Goal: Information Seeking & Learning: Learn about a topic

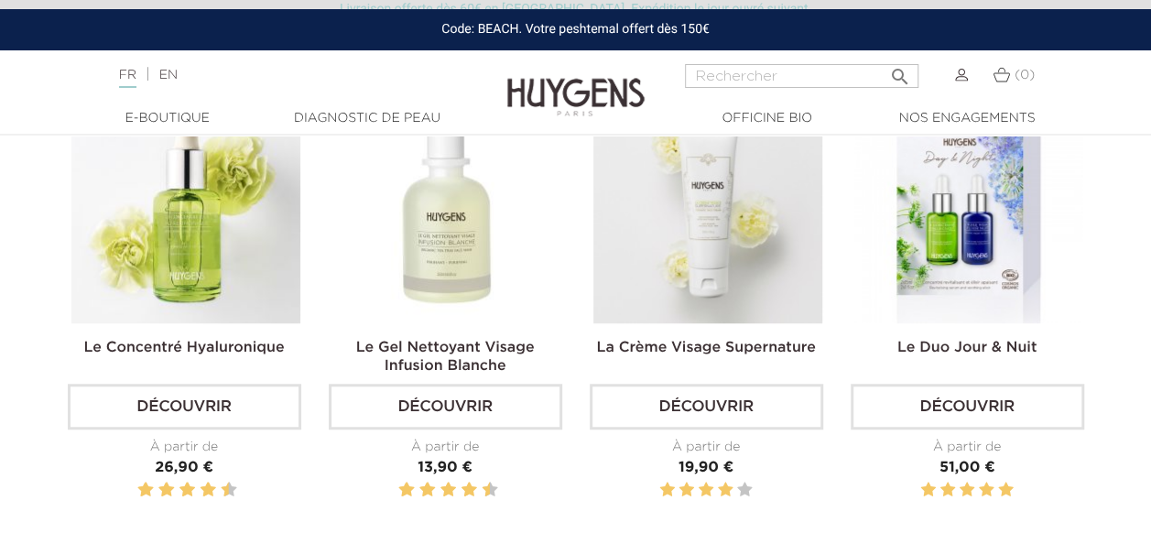
click at [134, 192] on img at bounding box center [185, 208] width 229 height 229
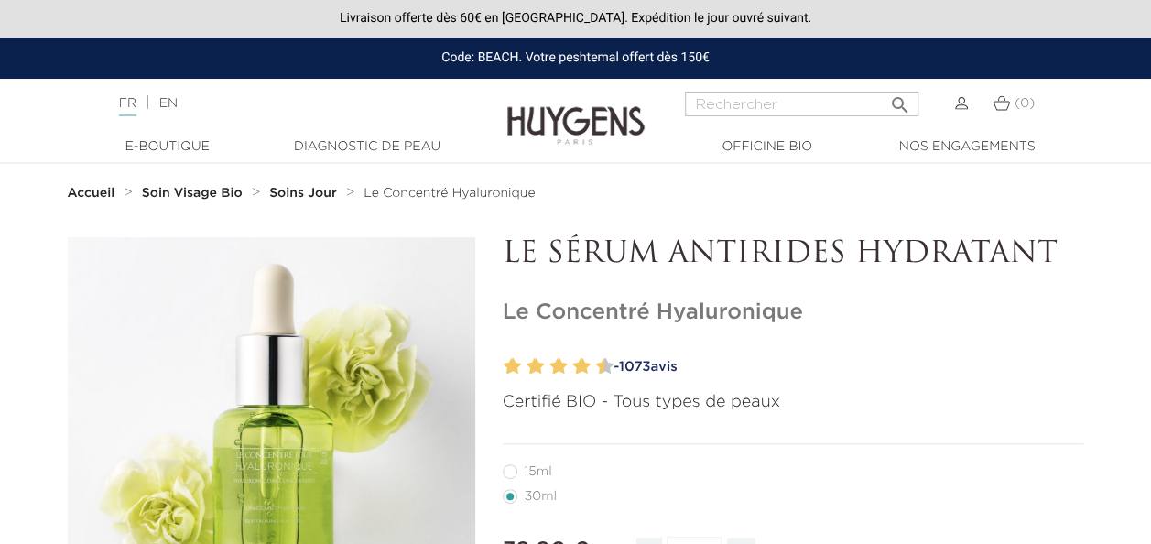
click at [134, 192] on li "Accueil" at bounding box center [103, 193] width 70 height 15
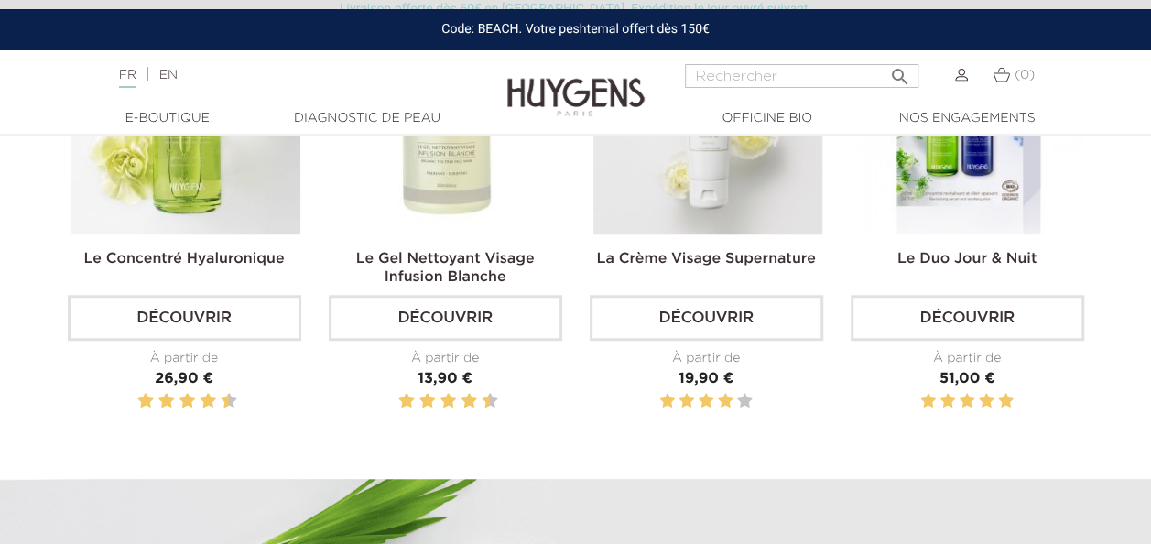
scroll to position [713, 0]
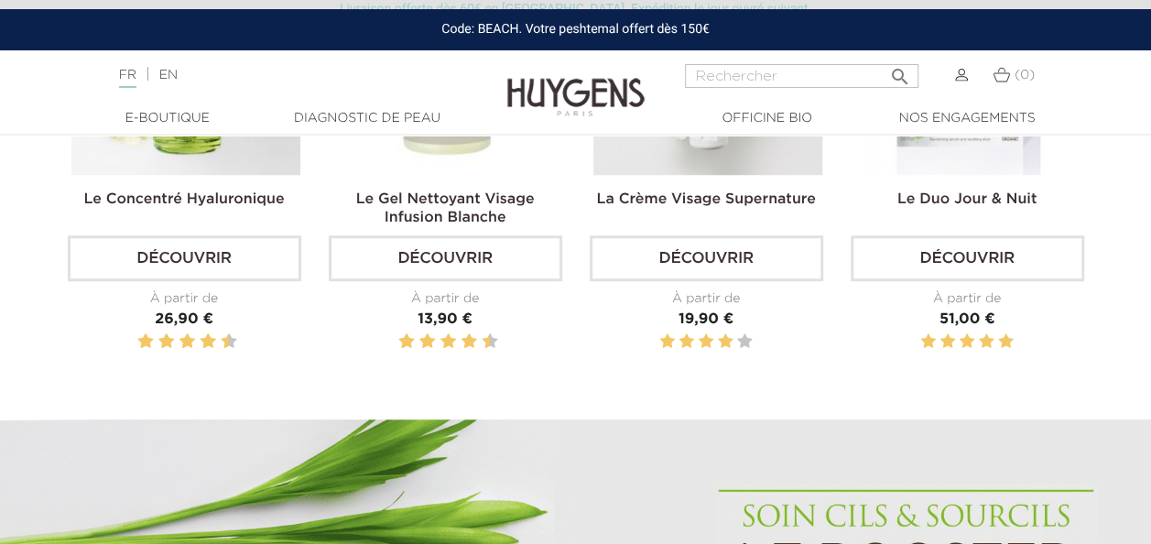
click at [235, 204] on link "Le Concentré Hyaluronique" at bounding box center [184, 199] width 201 height 15
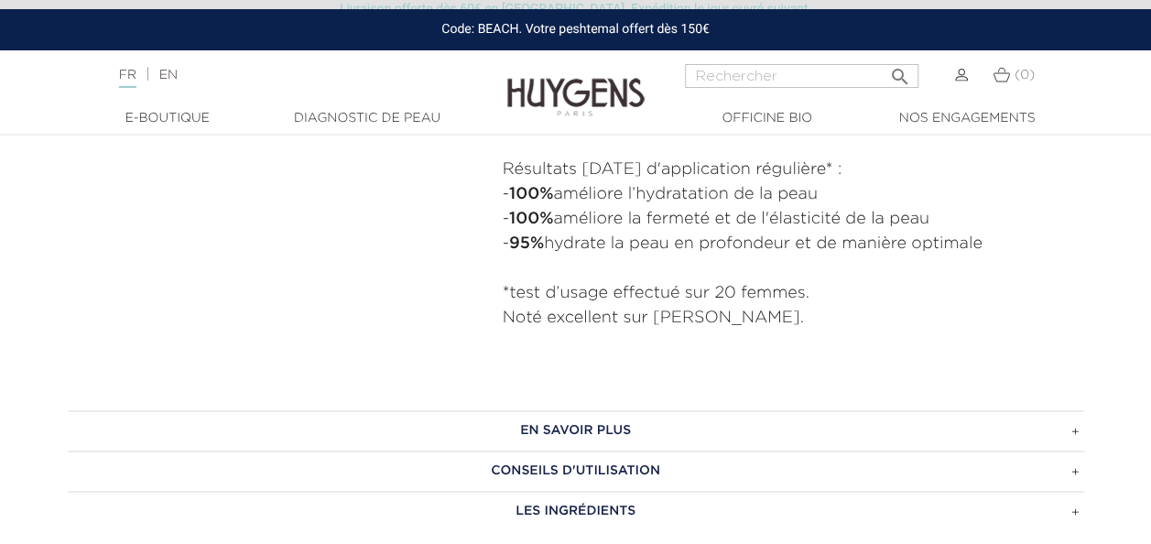
scroll to position [1149, 0]
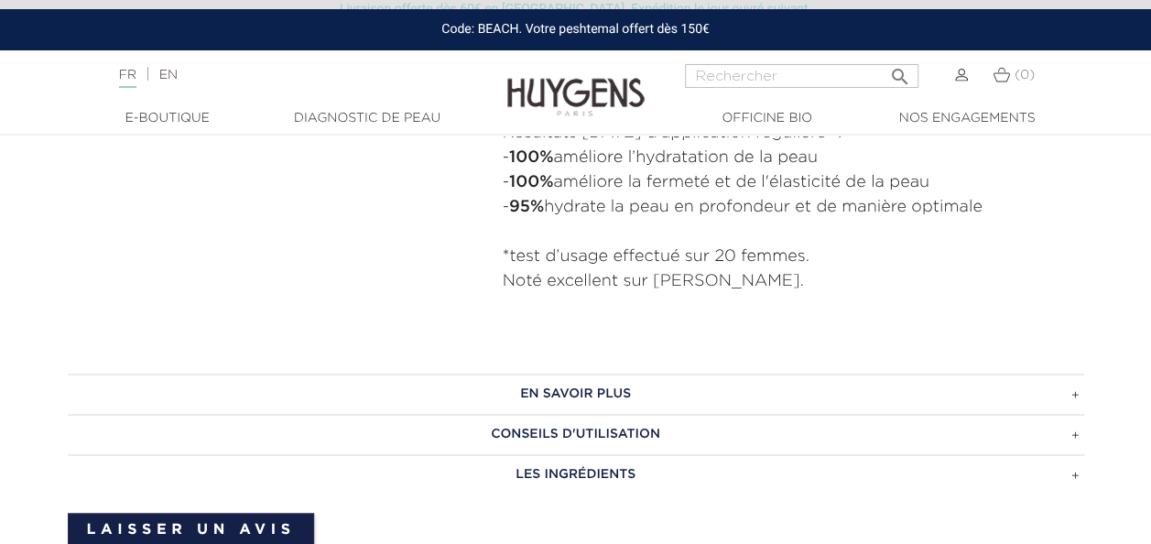
click at [613, 433] on h3 "CONSEILS D'UTILISATION" at bounding box center [576, 434] width 1017 height 40
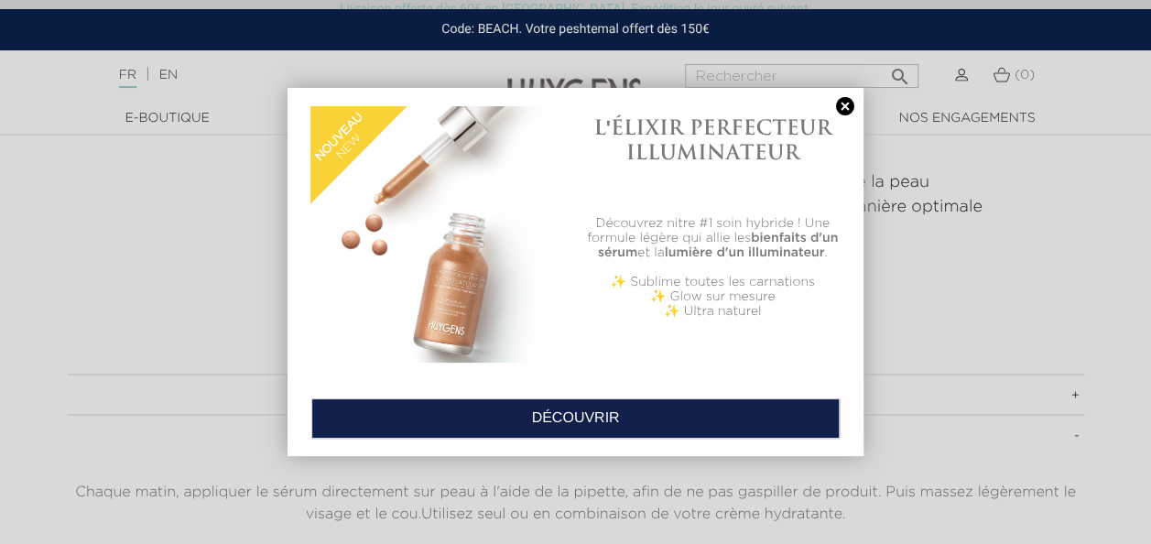
click at [848, 103] on link at bounding box center [846, 106] width 26 height 19
